Goal: Task Accomplishment & Management: Complete application form

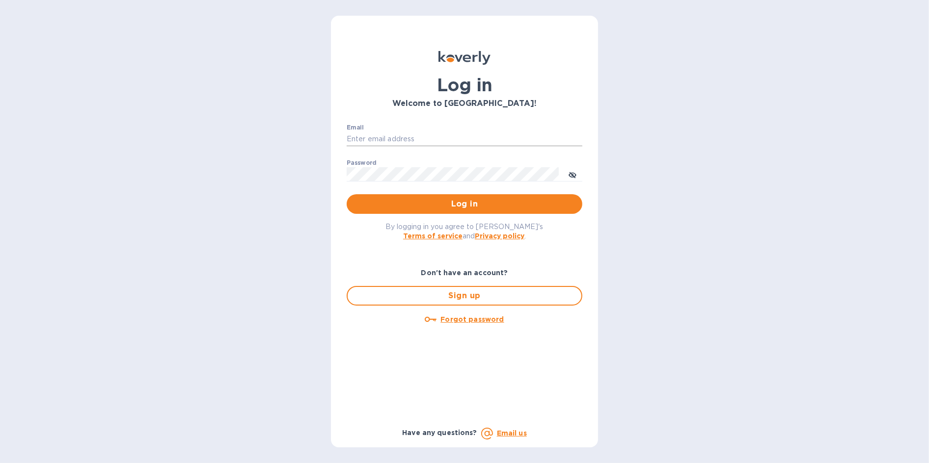
click at [395, 136] on input "Email" at bounding box center [465, 139] width 236 height 15
type input "[EMAIL_ADDRESS][DOMAIN_NAME]"
click at [419, 203] on span "Log in" at bounding box center [464, 204] width 220 height 12
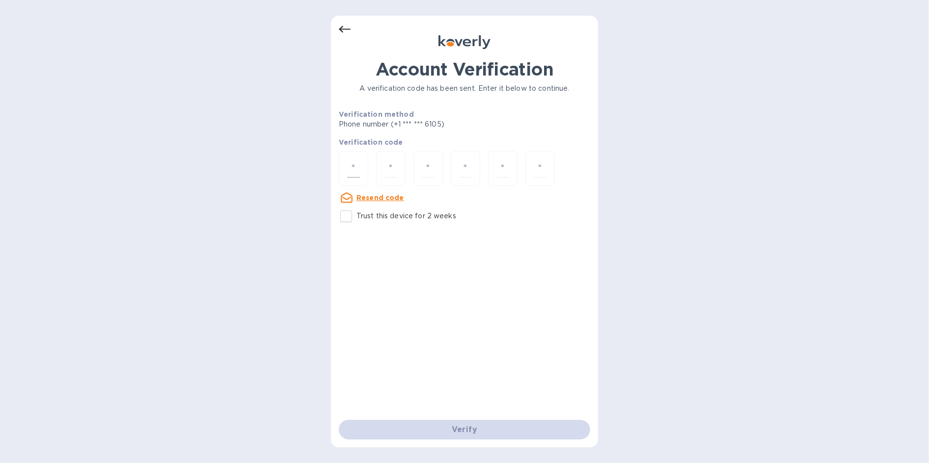
click at [345, 167] on div at bounding box center [353, 168] width 29 height 35
paste input "3"
type input "3"
type input "8"
type input "7"
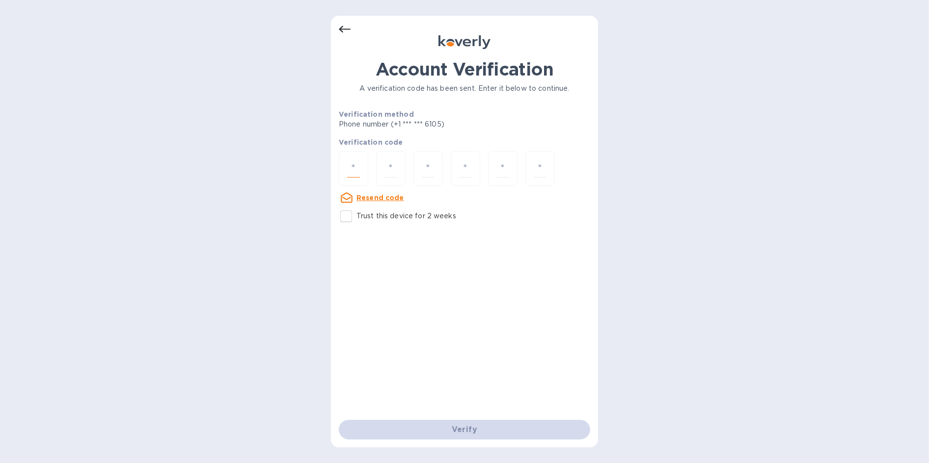
type input "3"
type input "2"
type input "9"
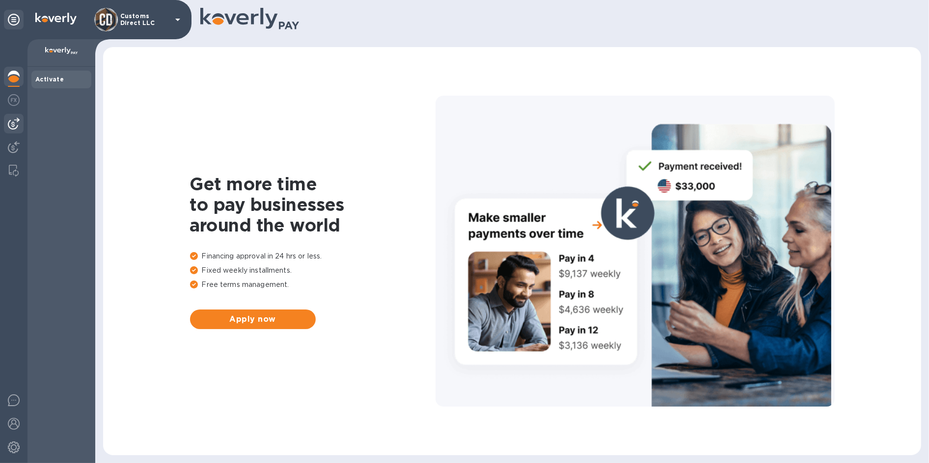
click at [16, 124] on img at bounding box center [14, 124] width 12 height 12
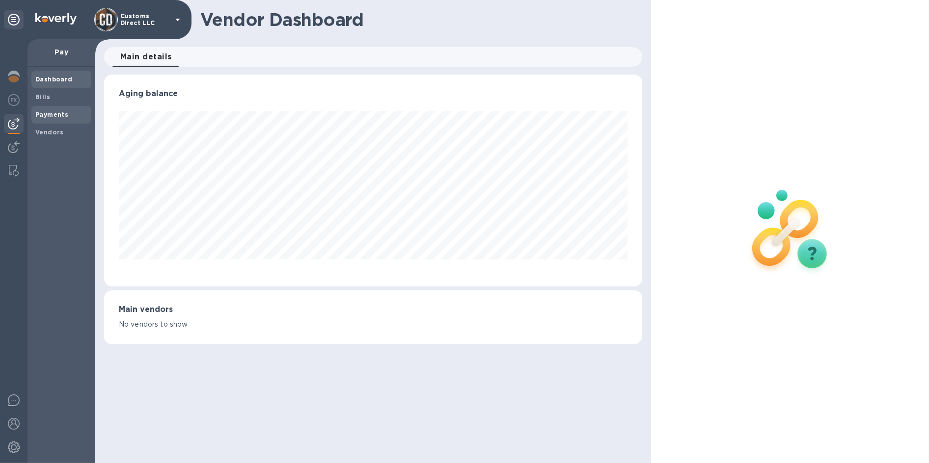
scroll to position [212, 538]
click at [70, 100] on span "Bills" at bounding box center [61, 97] width 52 height 10
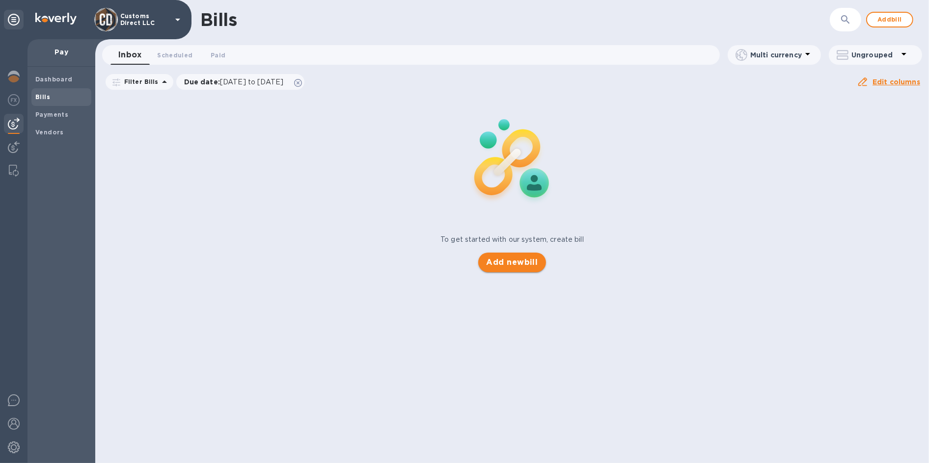
click at [499, 262] on span "Add new bill" at bounding box center [512, 263] width 52 height 12
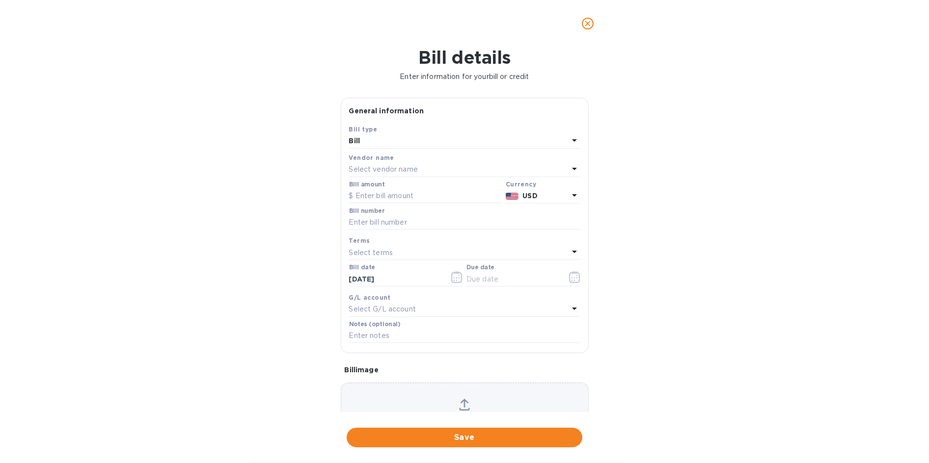
click at [396, 172] on p "Select vendor name" at bounding box center [383, 169] width 69 height 10
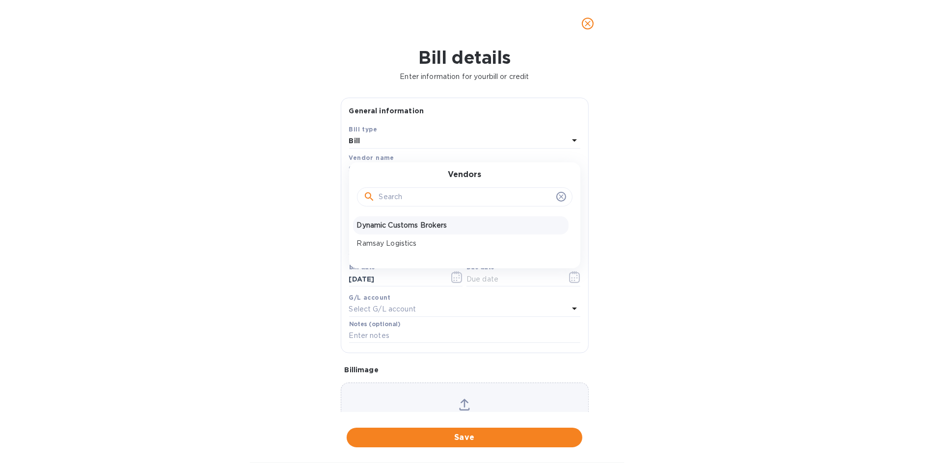
click at [392, 225] on p "Dynamic Customs Brokers" at bounding box center [461, 225] width 208 height 10
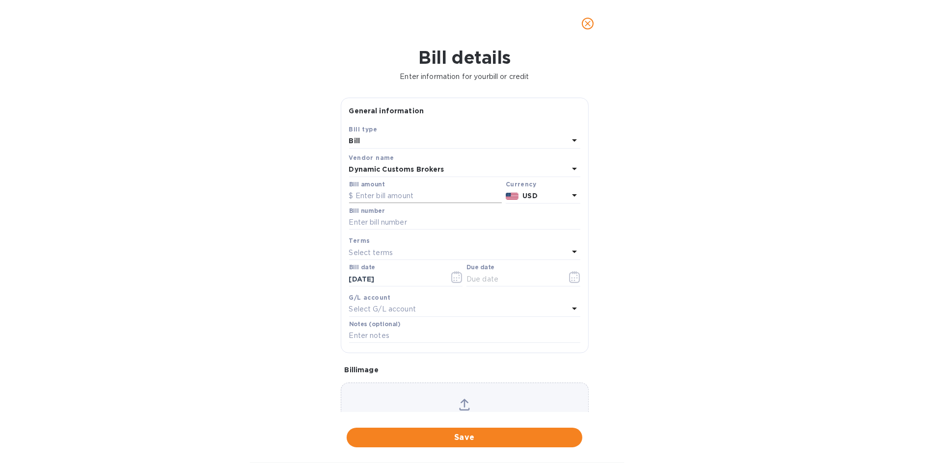
click at [370, 197] on input "text" at bounding box center [425, 196] width 153 height 15
click at [381, 197] on input "text" at bounding box center [425, 196] width 153 height 15
type input "6,230"
type input "2 months permits- Jul and Aug 2025"
click at [366, 251] on p "Select terms" at bounding box center [371, 253] width 44 height 10
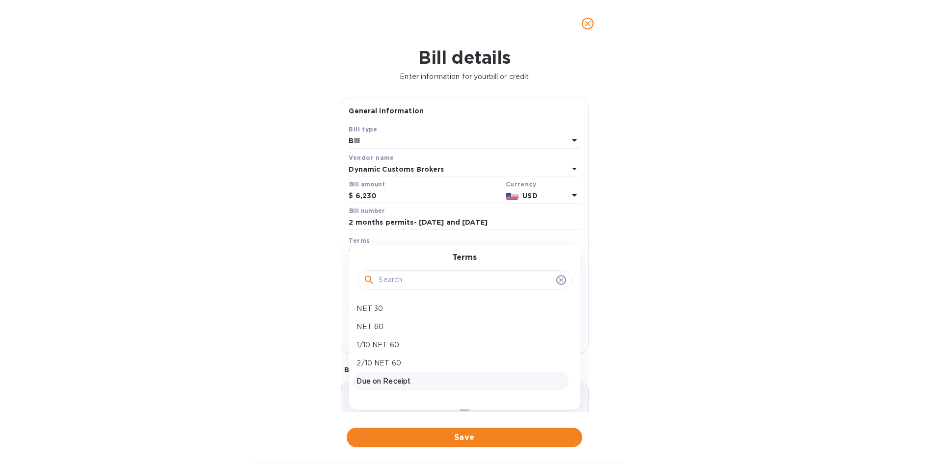
click at [386, 381] on p "Due on Receipt" at bounding box center [461, 382] width 208 height 10
type input "10/08/2025"
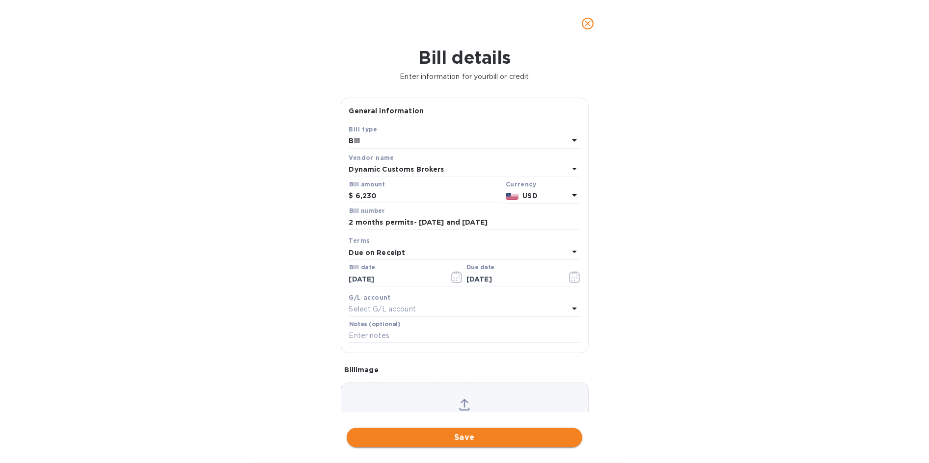
click at [467, 437] on span "Save" at bounding box center [464, 438] width 220 height 12
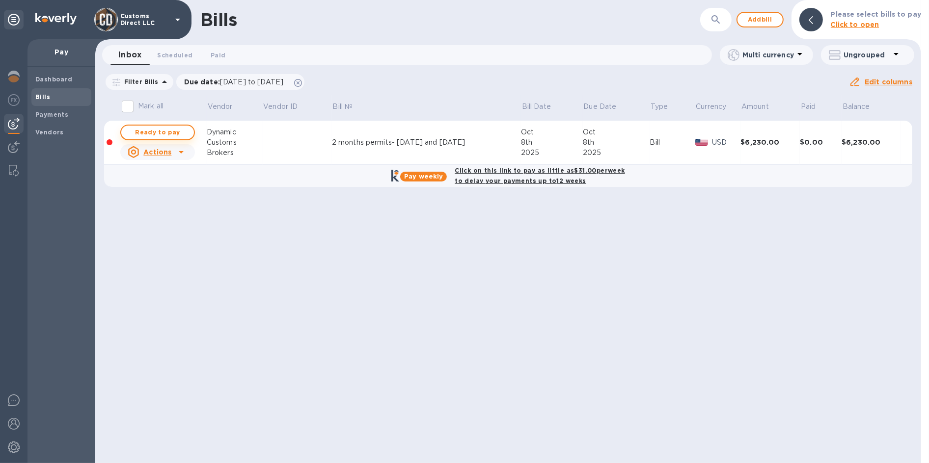
click at [156, 132] on span "Ready to pay" at bounding box center [157, 133] width 57 height 12
checkbox input "true"
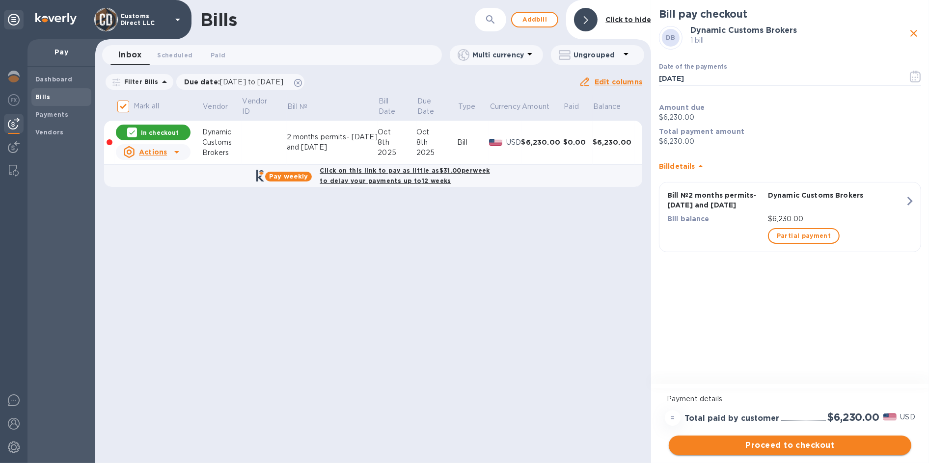
click at [772, 448] on span "Proceed to checkout" at bounding box center [789, 446] width 227 height 12
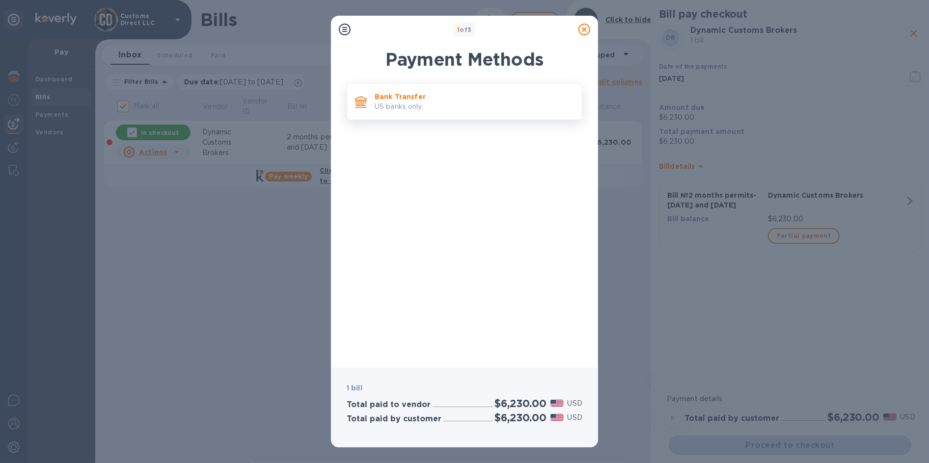
click at [409, 102] on p "US banks only." at bounding box center [474, 107] width 199 height 10
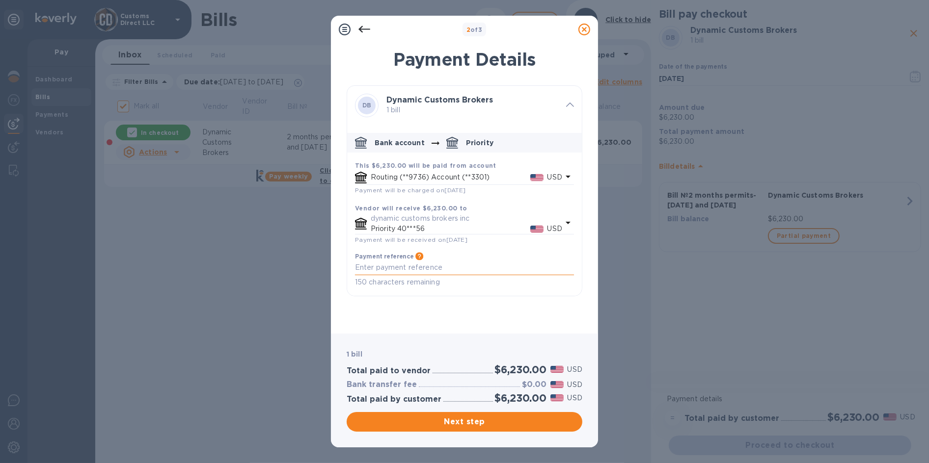
click at [378, 272] on textarea "default-method" at bounding box center [464, 268] width 219 height 8
type textarea "Customs Direct"
click at [469, 425] on span "Next step" at bounding box center [464, 422] width 220 height 12
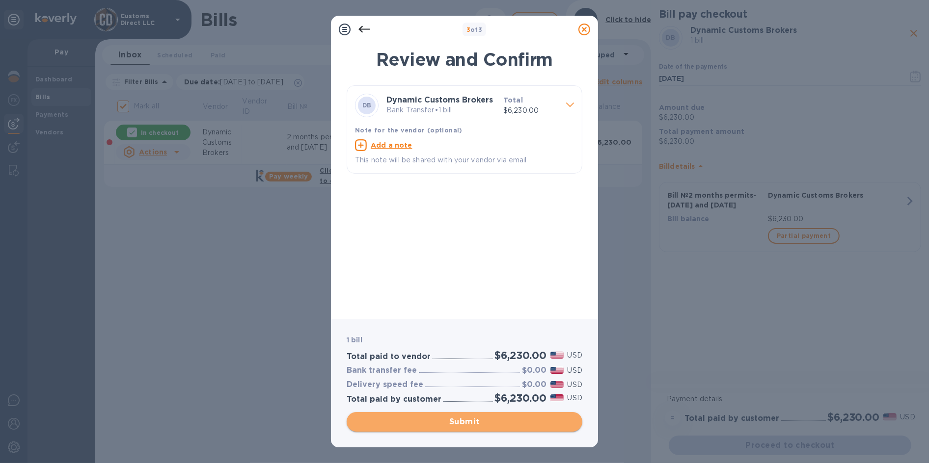
click at [481, 419] on span "Submit" at bounding box center [464, 422] width 220 height 12
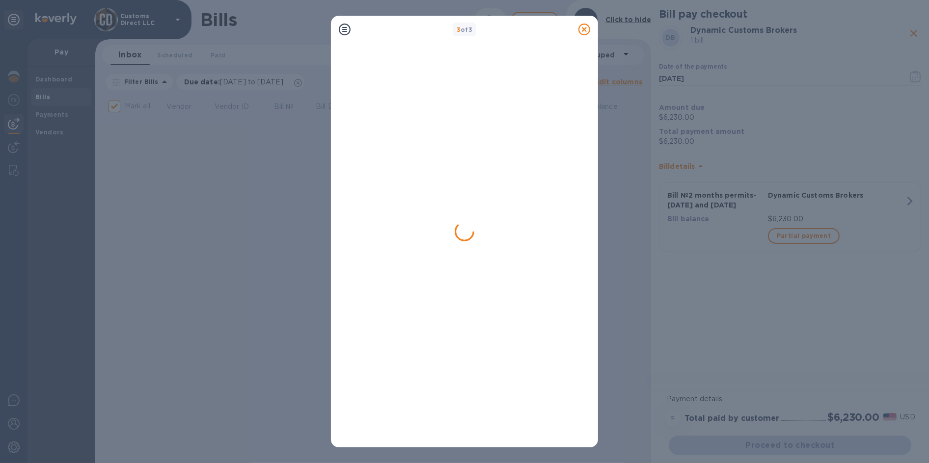
checkbox input "false"
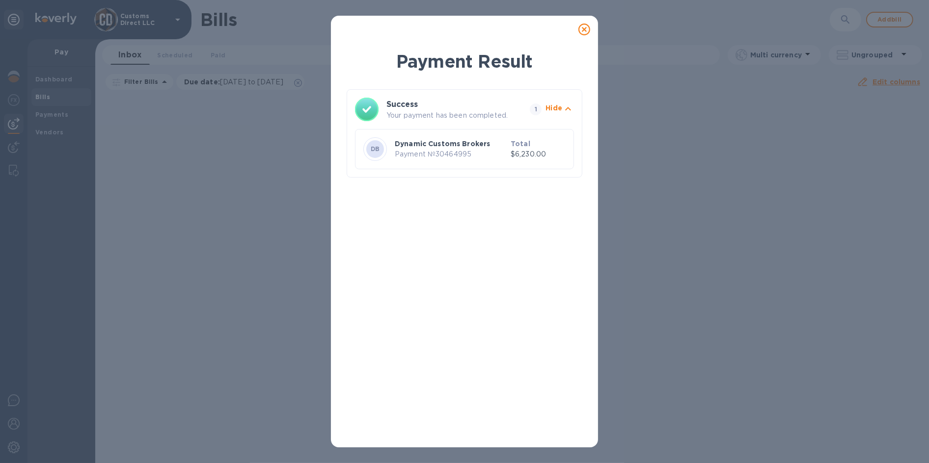
click at [582, 25] on icon at bounding box center [584, 30] width 12 height 12
